Goal: Task Accomplishment & Management: Use online tool/utility

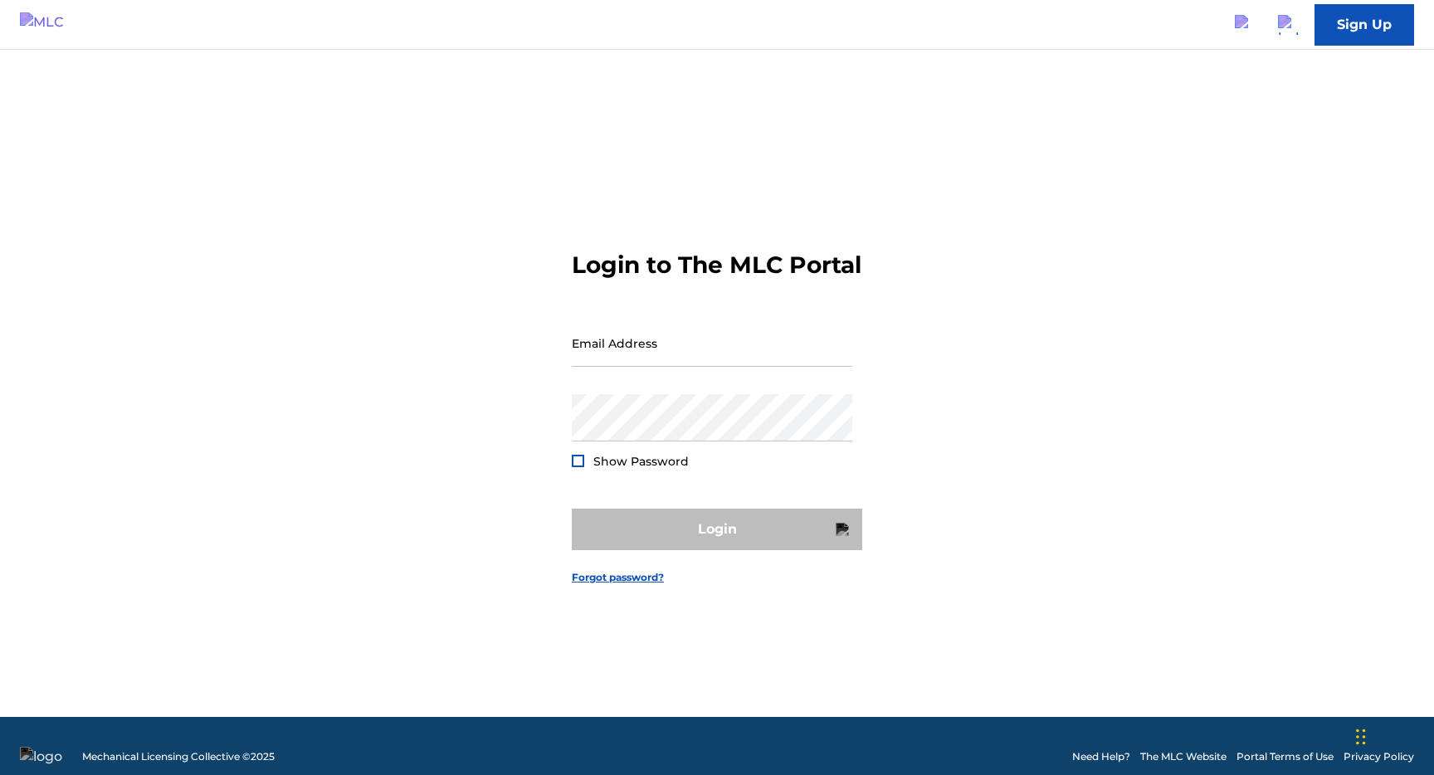
type input "[EMAIL_ADDRESS][DOMAIN_NAME]"
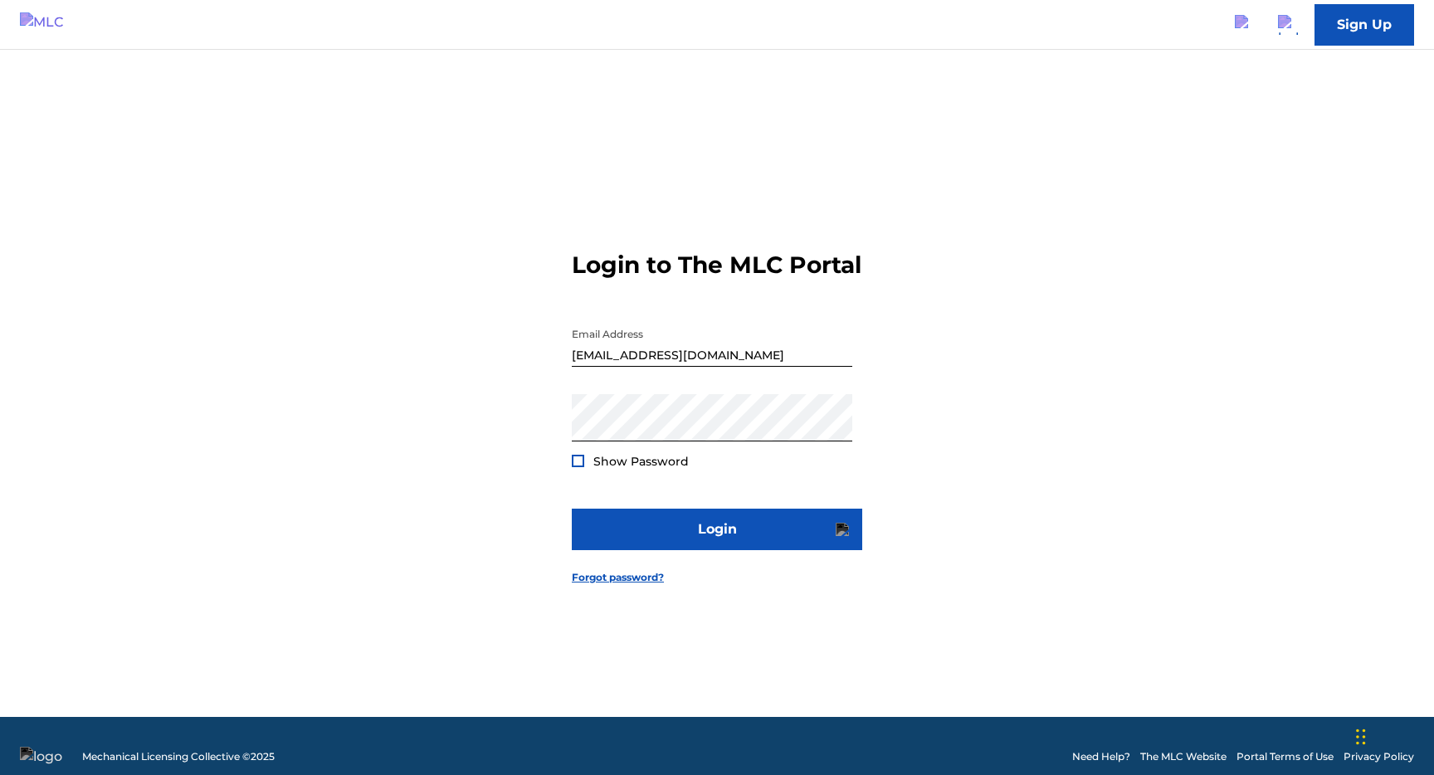
click at [724, 512] on form "Login to The MLC Portal Email Address [EMAIL_ADDRESS][DOMAIN_NAME] Password Sho…" at bounding box center [717, 404] width 290 height 626
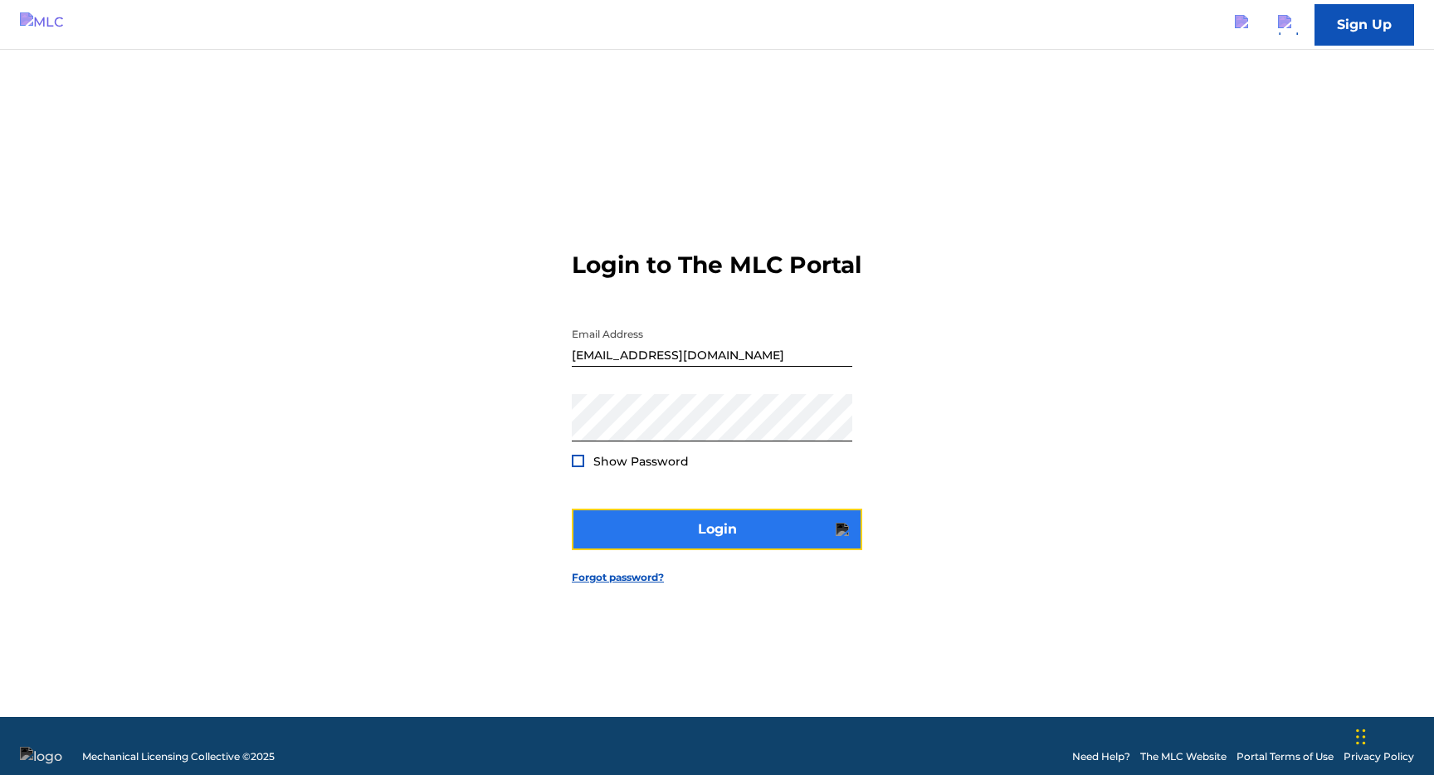
click at [721, 527] on button "Login" at bounding box center [717, 529] width 290 height 41
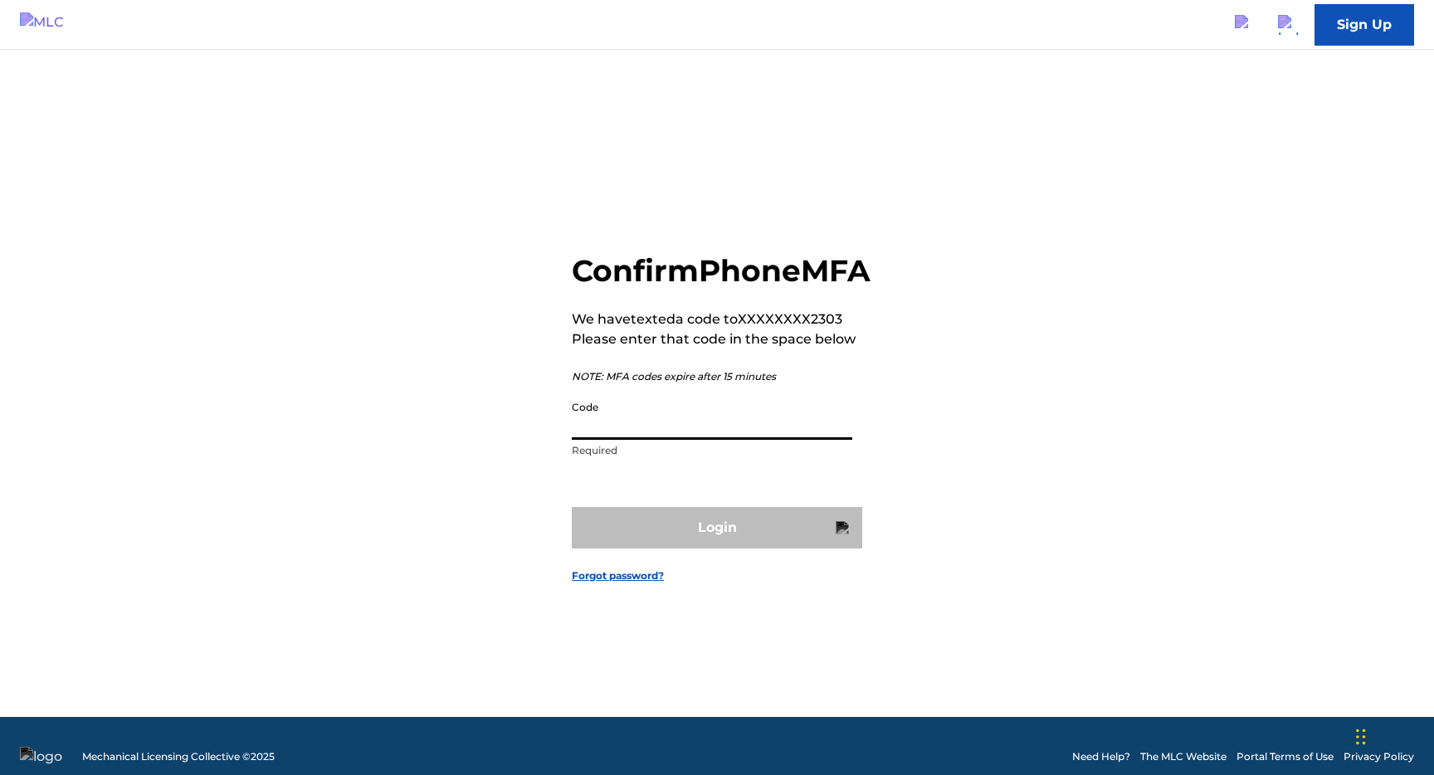
click at [615, 439] on input "Code" at bounding box center [712, 416] width 280 height 47
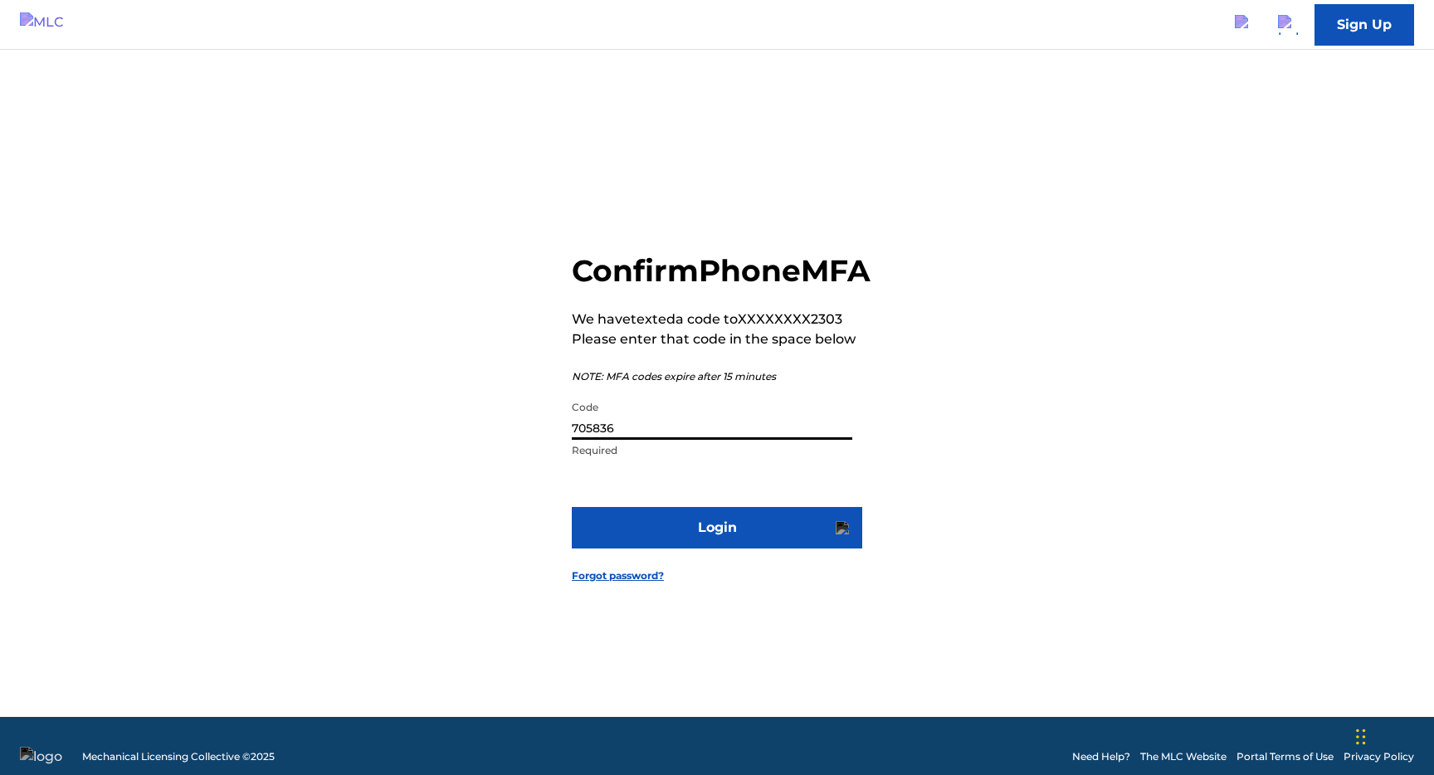
type input "705836"
click at [572, 507] on button "Login" at bounding box center [717, 527] width 290 height 41
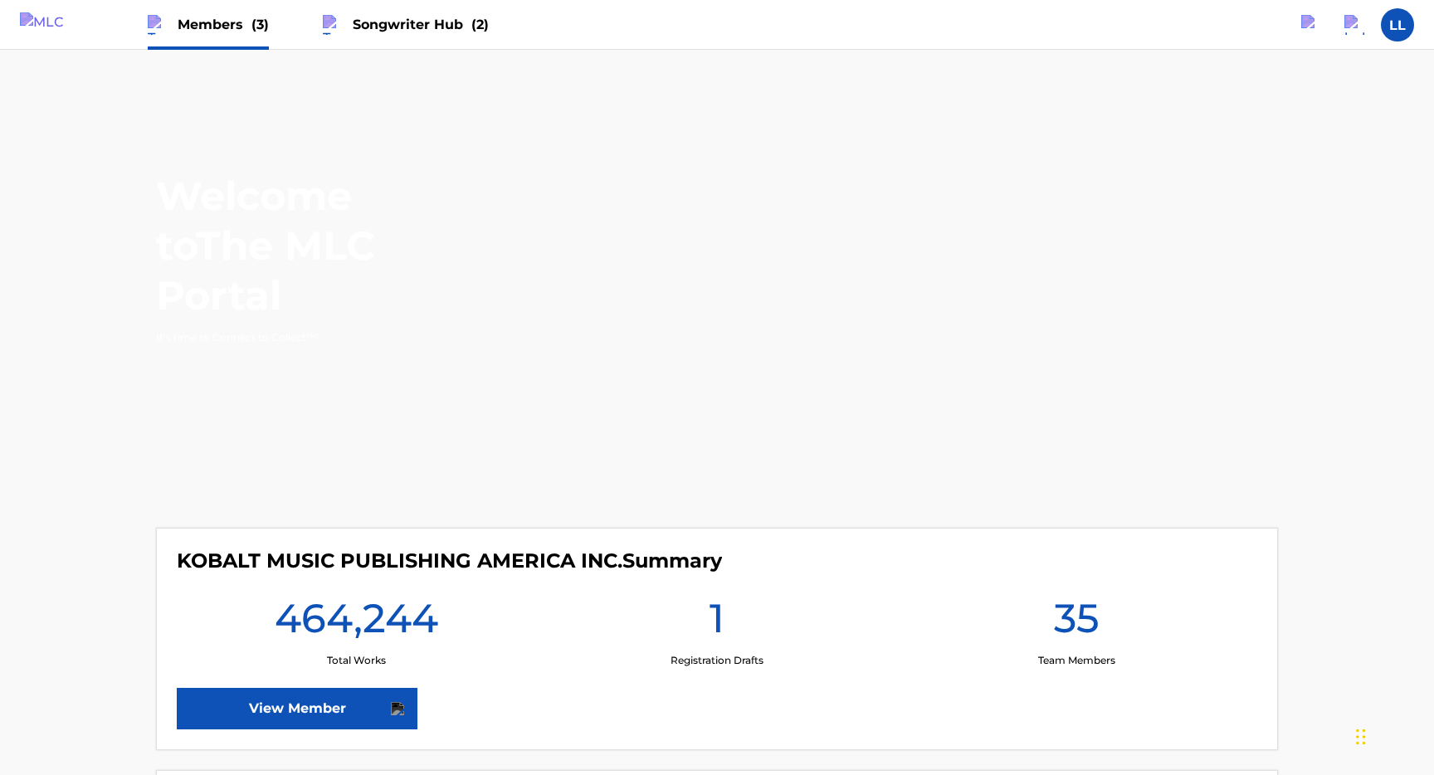
click at [397, 28] on span "Songwriter Hub (2)" at bounding box center [421, 24] width 136 height 19
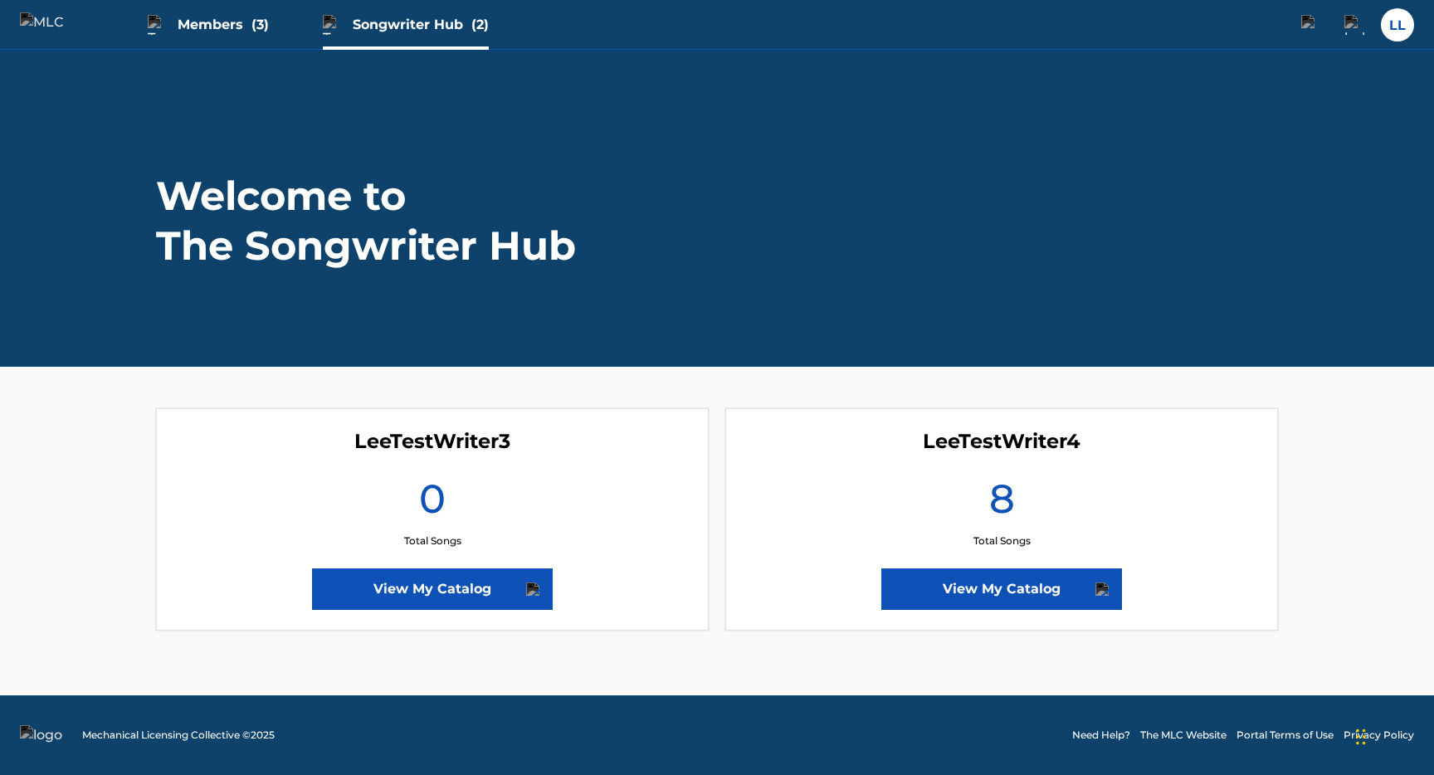
click at [244, 37] on div "Members (3)" at bounding box center [208, 24] width 121 height 49
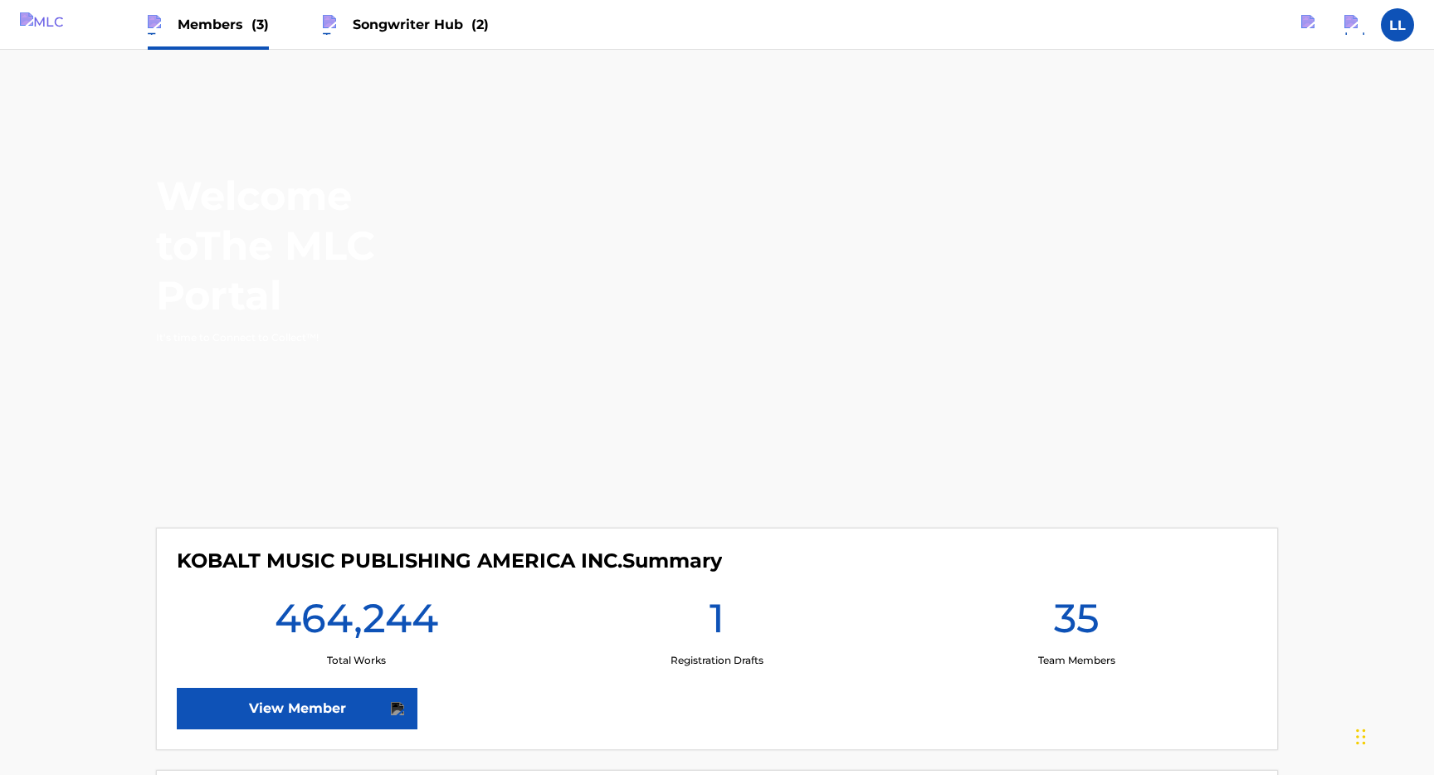
click at [377, 18] on span "Songwriter Hub (2)" at bounding box center [421, 24] width 136 height 19
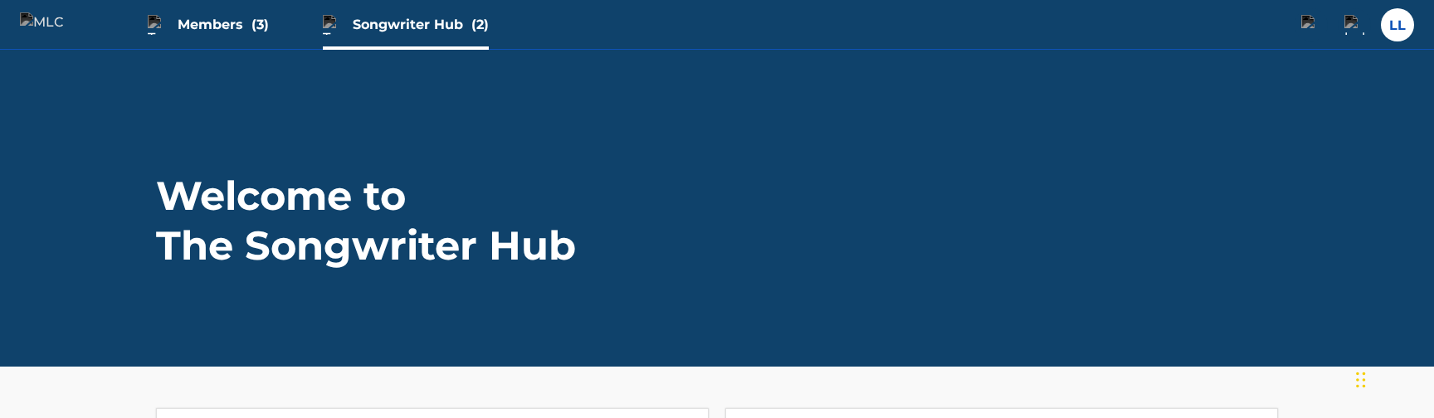
scroll to position [309, 0]
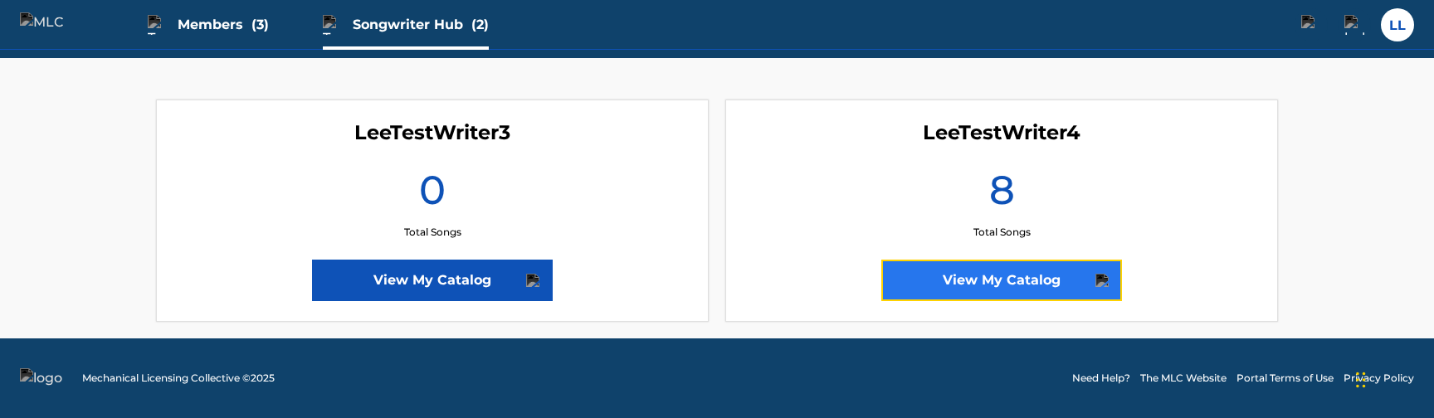
click at [905, 285] on link "View My Catalog" at bounding box center [1001, 280] width 241 height 41
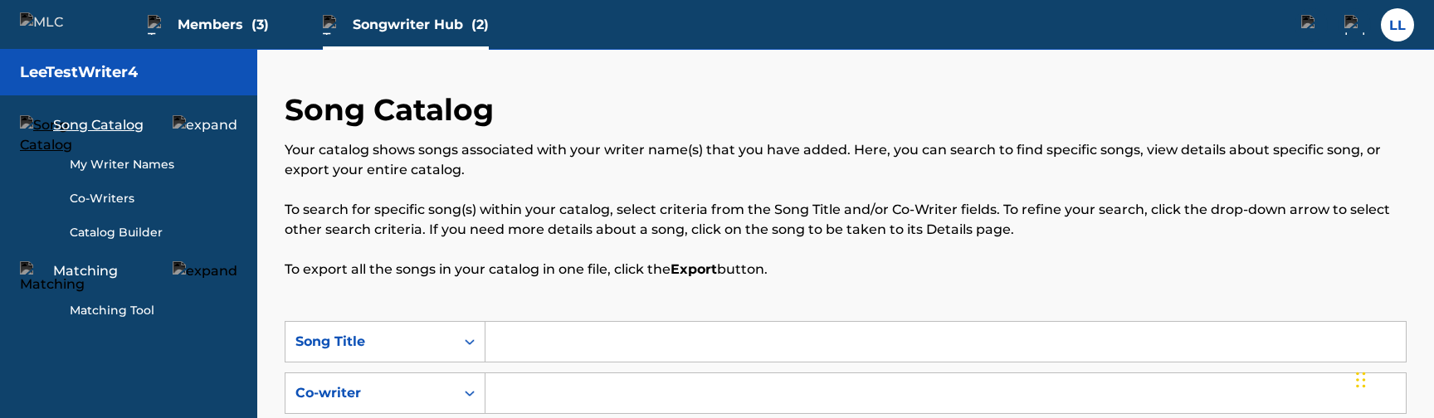
click at [129, 303] on link "Matching Tool" at bounding box center [154, 310] width 168 height 17
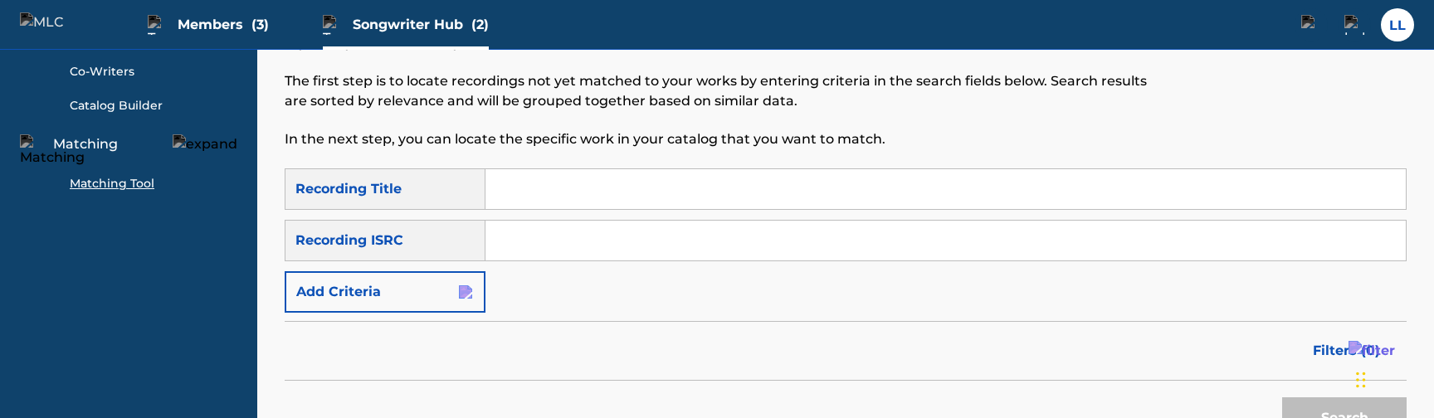
scroll to position [139, 0]
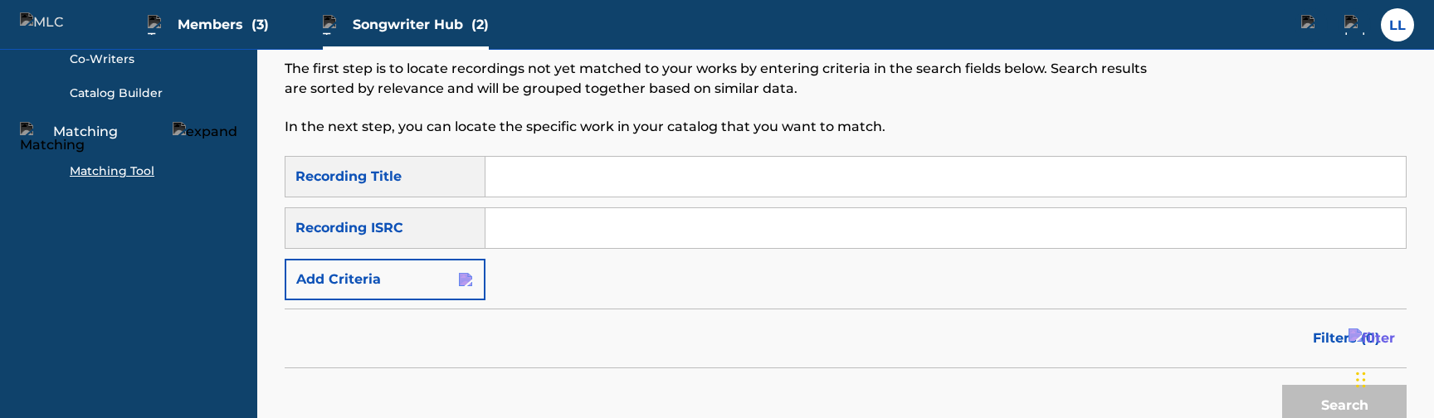
click at [581, 190] on input "Search Form" at bounding box center [945, 177] width 920 height 40
type input "test"
click at [1290, 399] on button "Search" at bounding box center [1344, 405] width 124 height 41
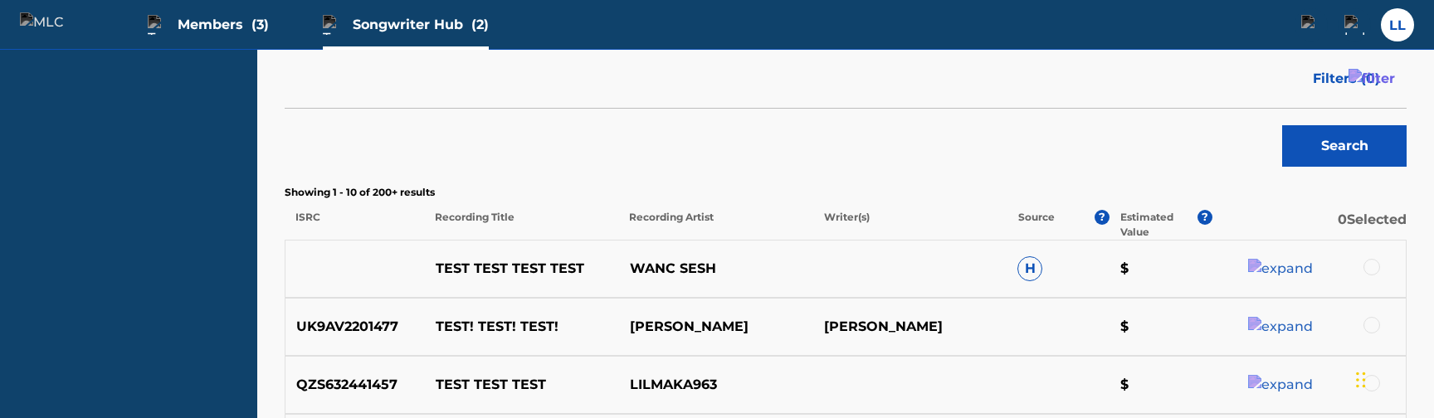
scroll to position [401, 0]
click at [1363, 271] on div at bounding box center [1371, 265] width 17 height 17
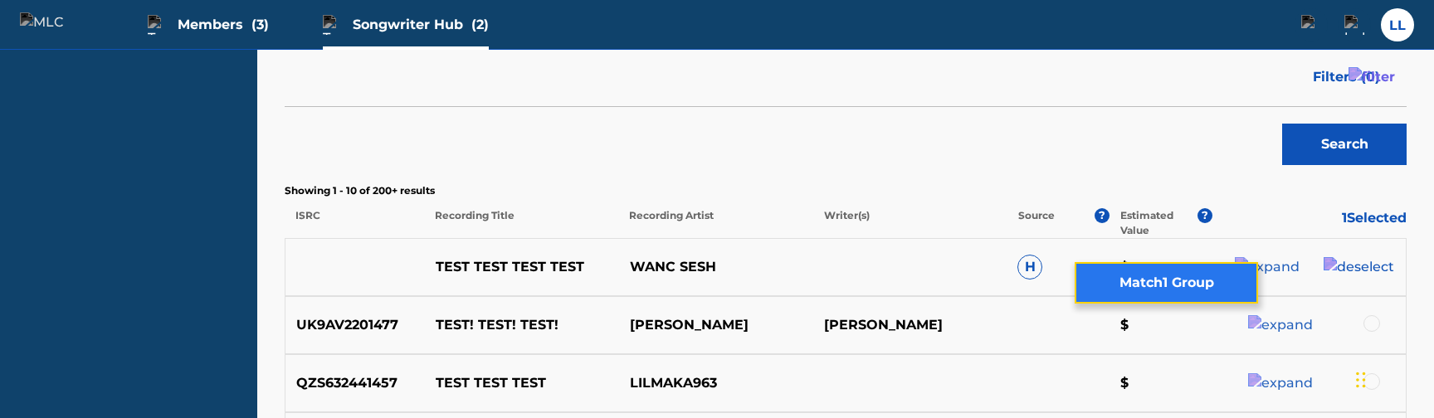
click at [1222, 290] on button "Match 1 Group" at bounding box center [1166, 282] width 183 height 41
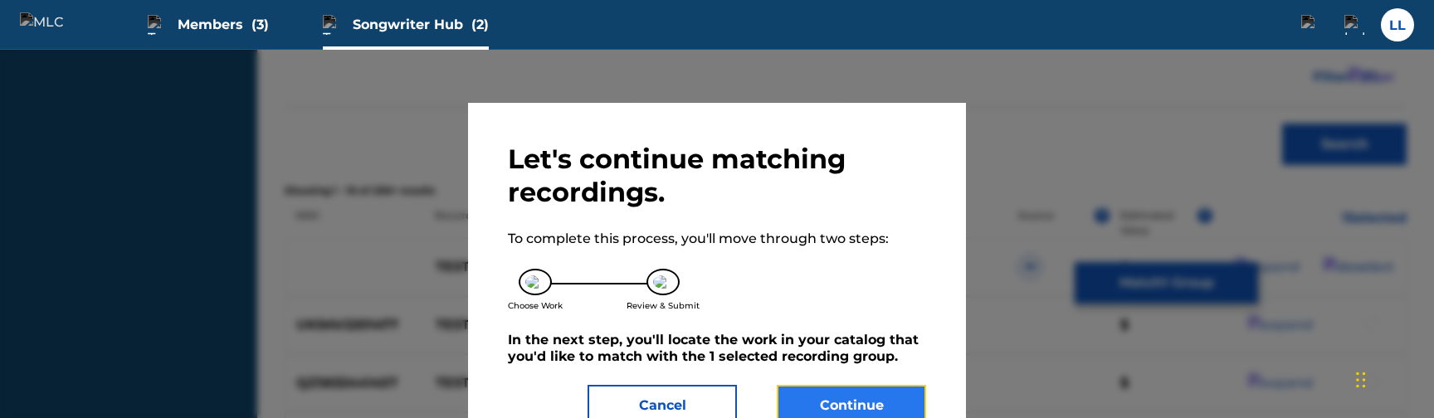
click at [817, 403] on button "Continue" at bounding box center [851, 405] width 149 height 41
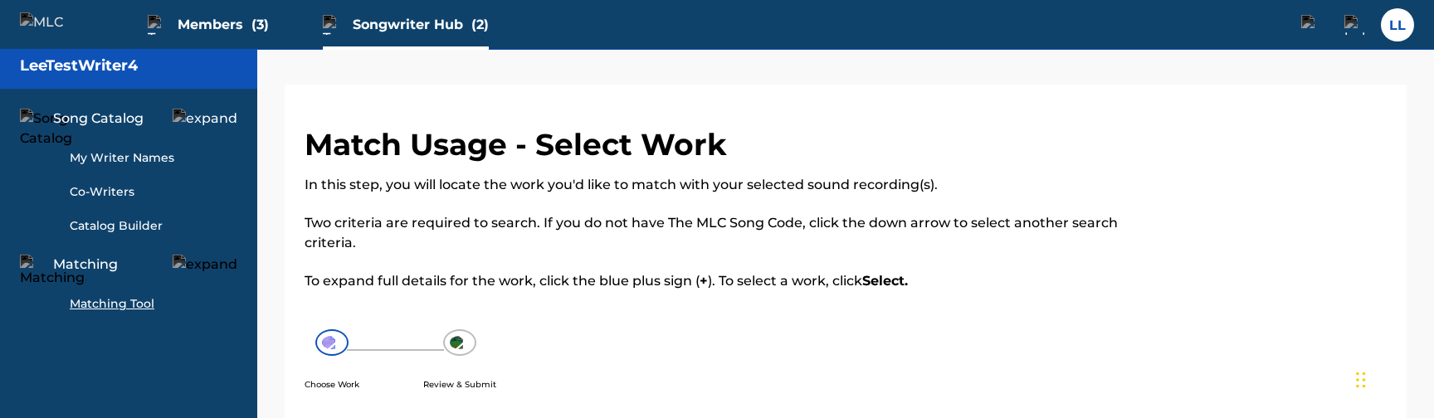
scroll to position [0, 0]
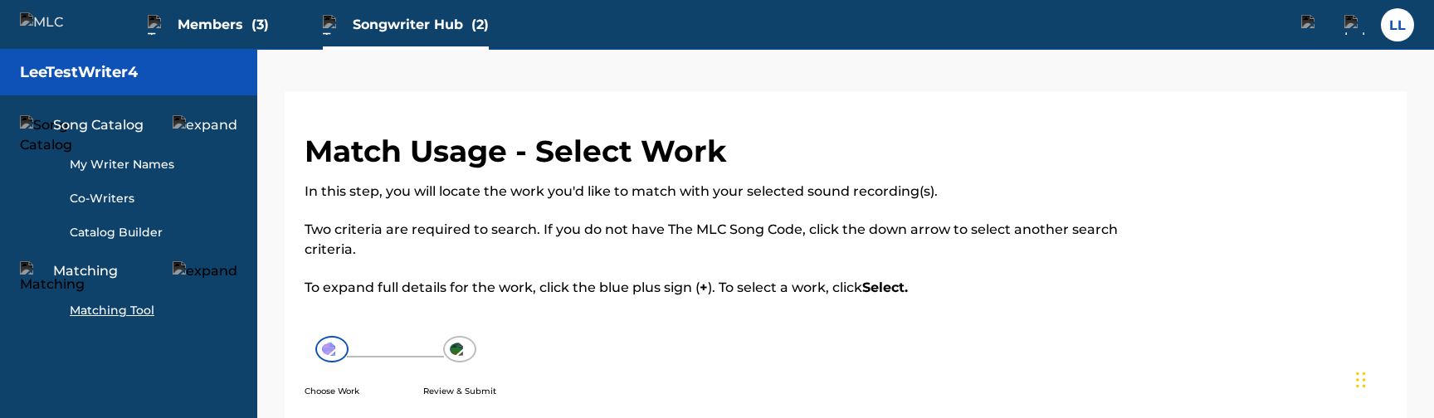
click at [1412, 34] on div "LL [PERSON_NAME] [EMAIL_ADDRESS][DOMAIN_NAME] Notification Preferences Profile …" at bounding box center [1349, 24] width 129 height 33
click at [1400, 31] on label at bounding box center [1397, 24] width 33 height 33
click at [1397, 25] on input "[PERSON_NAME] [EMAIL_ADDRESS][DOMAIN_NAME] Notification Preferences Profile Log…" at bounding box center [1397, 25] width 0 height 0
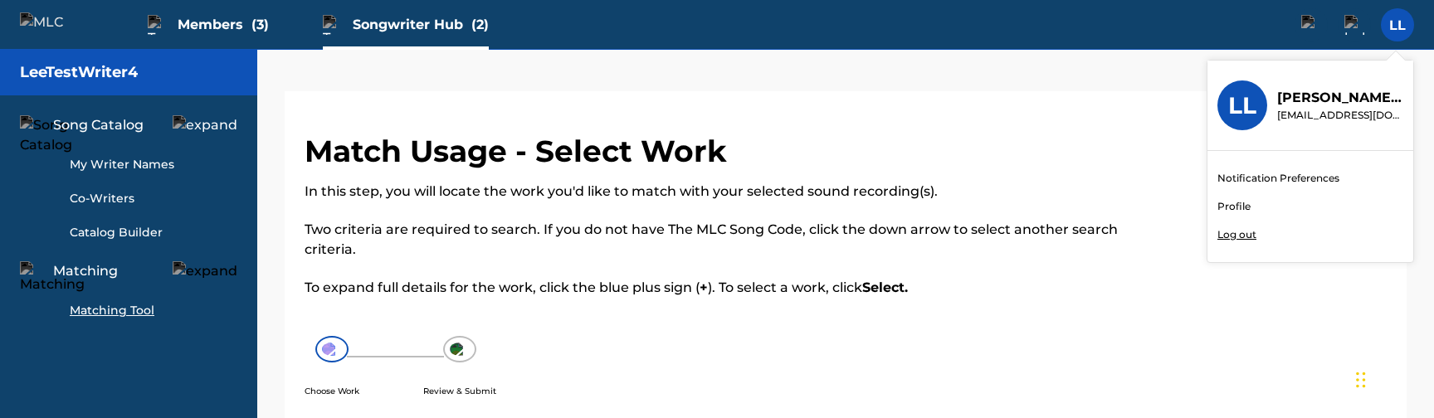
click at [1399, 35] on div "LL [PERSON_NAME] [EMAIL_ADDRESS][DOMAIN_NAME] Notification Preferences Profile …" at bounding box center [1397, 24] width 33 height 33
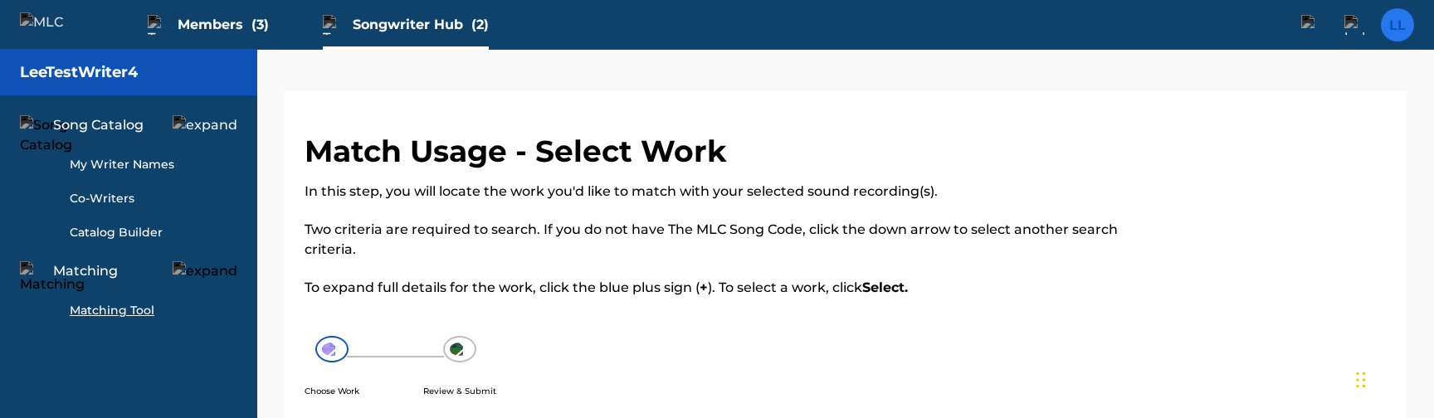
click at [1399, 31] on label at bounding box center [1397, 24] width 33 height 33
click at [1397, 25] on input "[PERSON_NAME] [EMAIL_ADDRESS][DOMAIN_NAME] Notification Preferences Profile Log…" at bounding box center [1397, 25] width 0 height 0
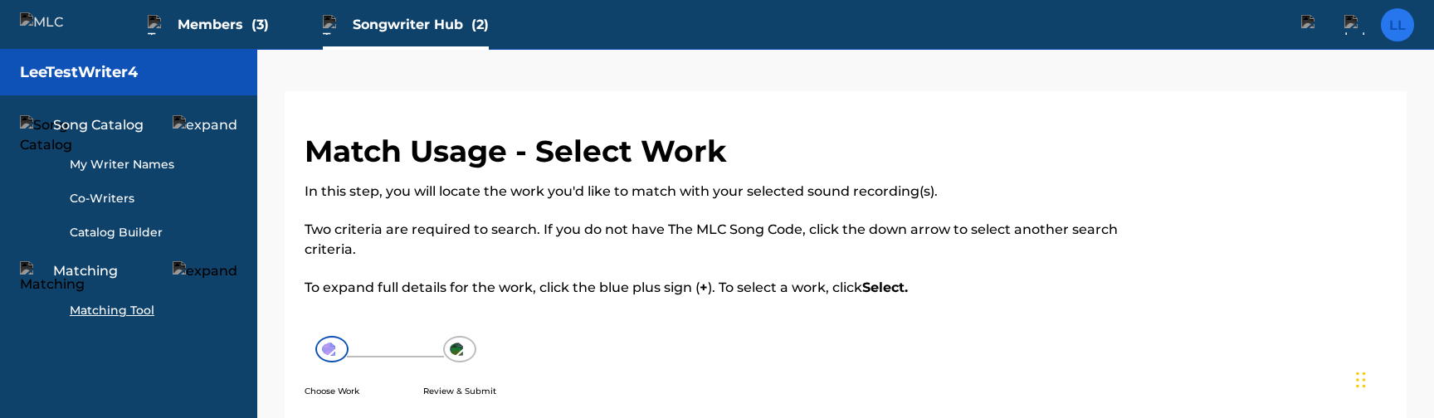
click at [1389, 22] on label at bounding box center [1397, 24] width 33 height 33
click at [1397, 25] on input "[PERSON_NAME] [EMAIL_ADDRESS][DOMAIN_NAME] Notification Preferences Profile Log…" at bounding box center [1397, 25] width 0 height 0
click at [1401, 37] on label at bounding box center [1397, 24] width 33 height 33
click at [1397, 25] on input "[PERSON_NAME] [EMAIL_ADDRESS][DOMAIN_NAME] Notification Preferences Profile Log…" at bounding box center [1397, 25] width 0 height 0
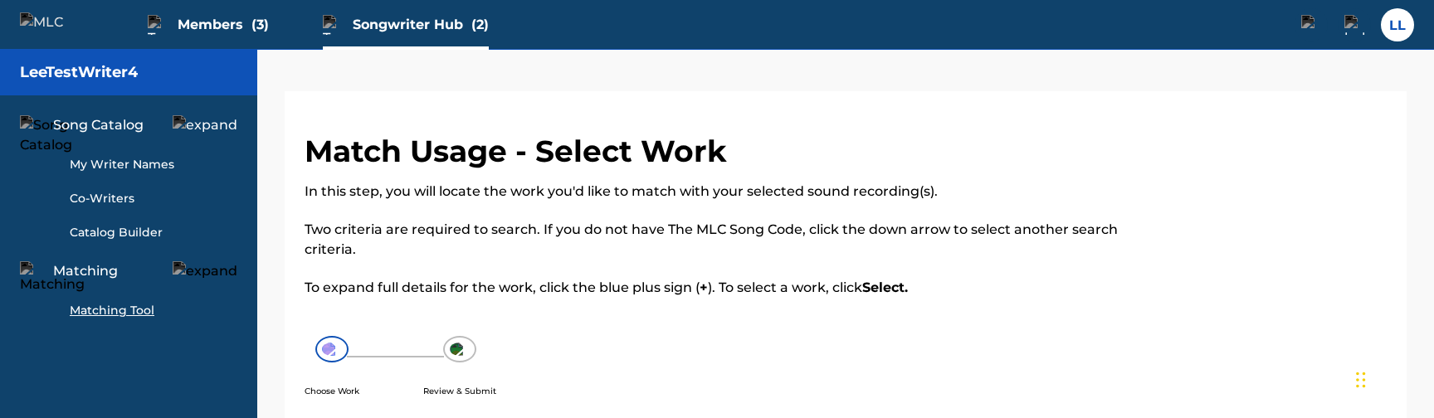
click at [379, 39] on div "Songwriter Hub (2)" at bounding box center [406, 24] width 166 height 49
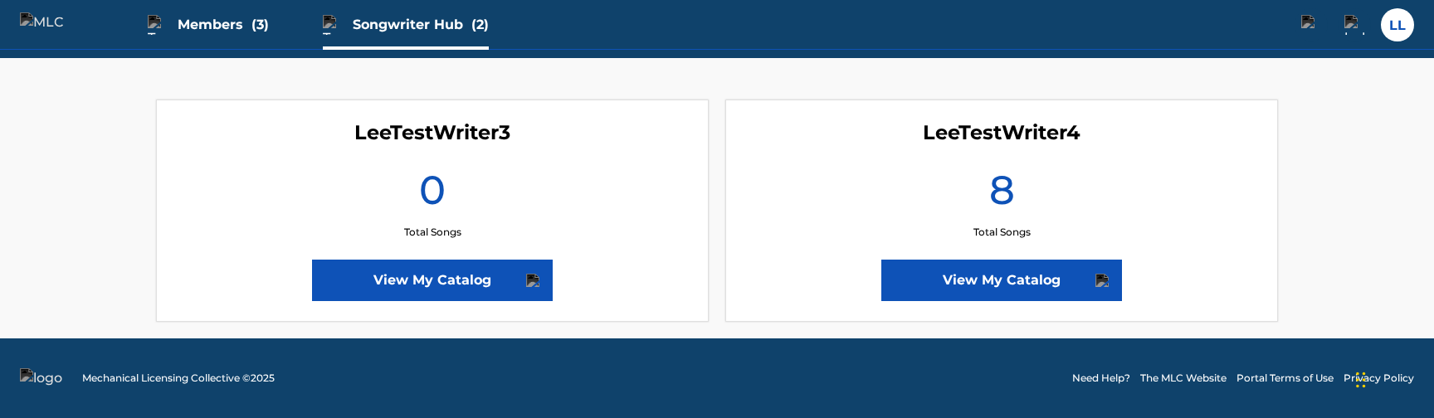
scroll to position [278, 0]
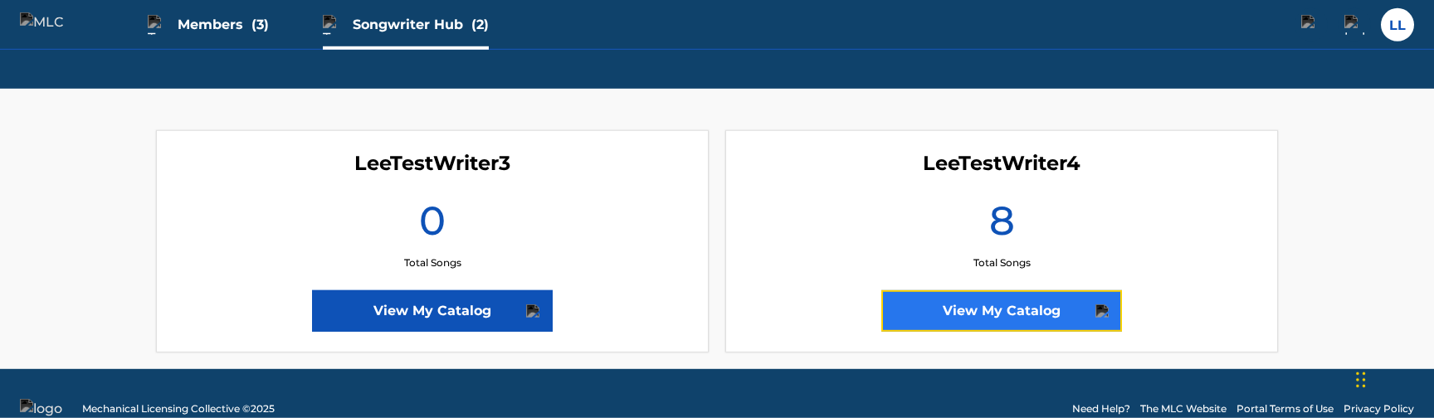
click at [905, 315] on link "View My Catalog" at bounding box center [1001, 310] width 241 height 41
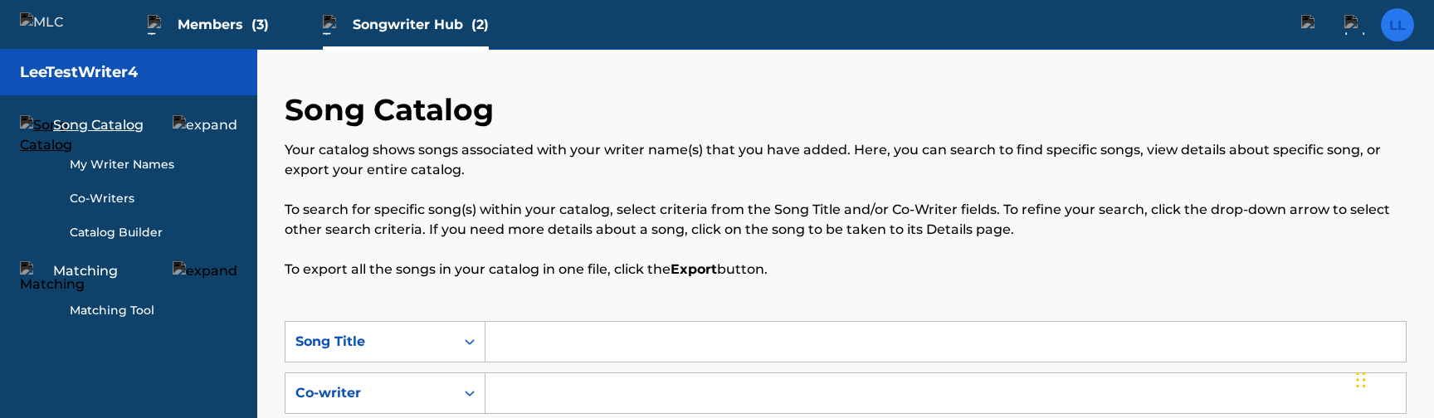
click at [1401, 28] on label at bounding box center [1397, 24] width 33 height 33
click at [1397, 25] on input "[PERSON_NAME] [EMAIL_ADDRESS][DOMAIN_NAME] Notification Preferences Profile Log…" at bounding box center [1397, 25] width 0 height 0
click at [1393, 38] on div "LL [PERSON_NAME] [EMAIL_ADDRESS][DOMAIN_NAME] Notification Preferences Profile …" at bounding box center [1397, 24] width 33 height 33
